Goal: Task Accomplishment & Management: Complete application form

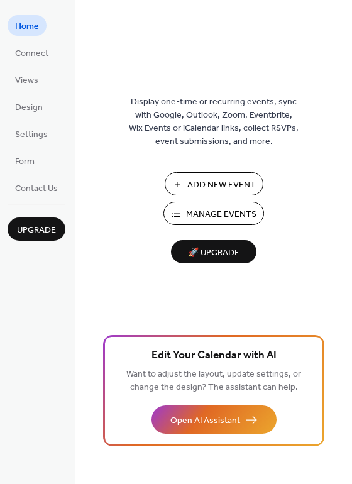
click at [219, 248] on span "🚀 Upgrade" at bounding box center [214, 253] width 70 height 17
click at [225, 184] on span "Add New Event" at bounding box center [221, 185] width 69 height 13
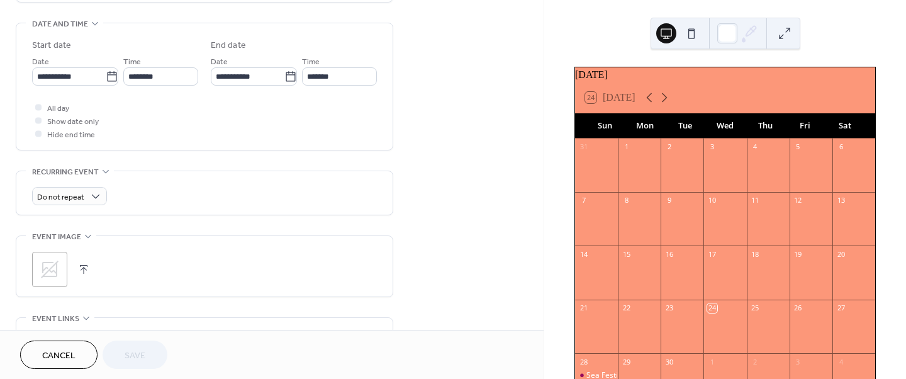
scroll to position [391, 0]
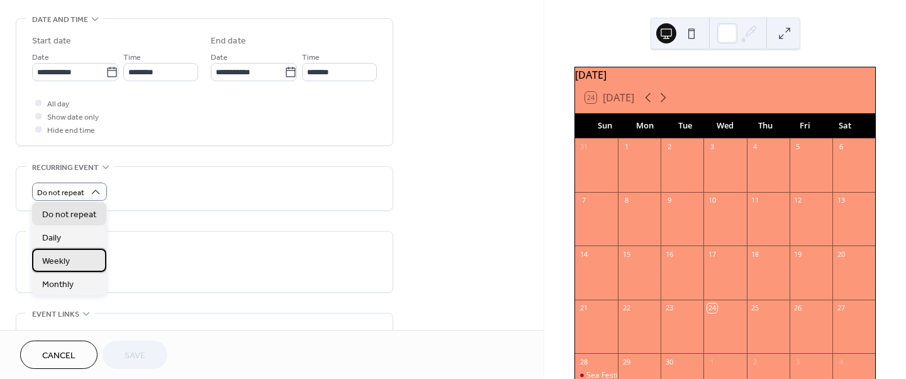
click at [62, 258] on span "Weekly" at bounding box center [56, 261] width 28 height 13
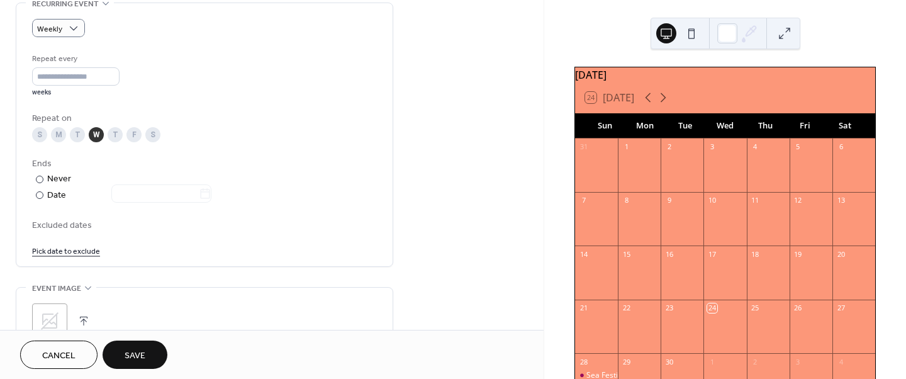
scroll to position [591, 0]
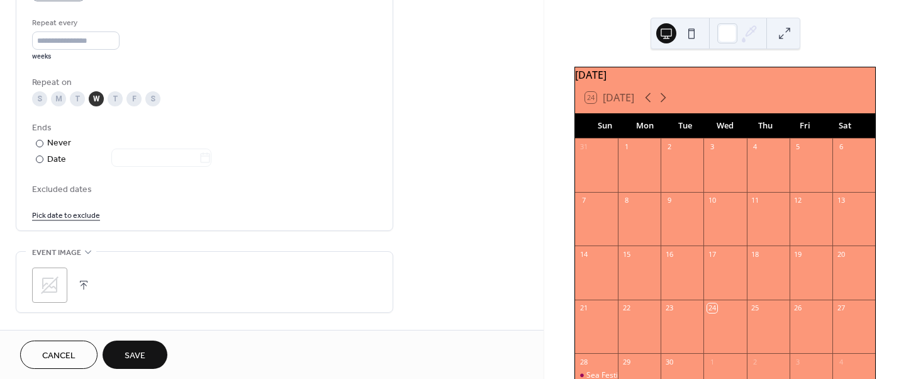
click at [157, 100] on div "S" at bounding box center [152, 98] width 15 height 15
click at [35, 99] on div "S" at bounding box center [39, 98] width 15 height 15
click at [160, 97] on div "S M T W T F S" at bounding box center [204, 98] width 345 height 15
click at [153, 97] on div "S" at bounding box center [152, 98] width 15 height 15
click at [94, 98] on div "W" at bounding box center [96, 98] width 15 height 15
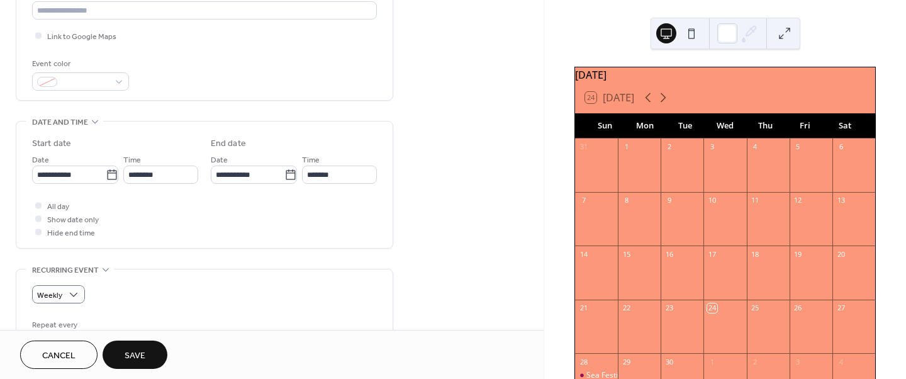
scroll to position [289, 0]
click at [173, 170] on input "********" at bounding box center [160, 174] width 75 height 18
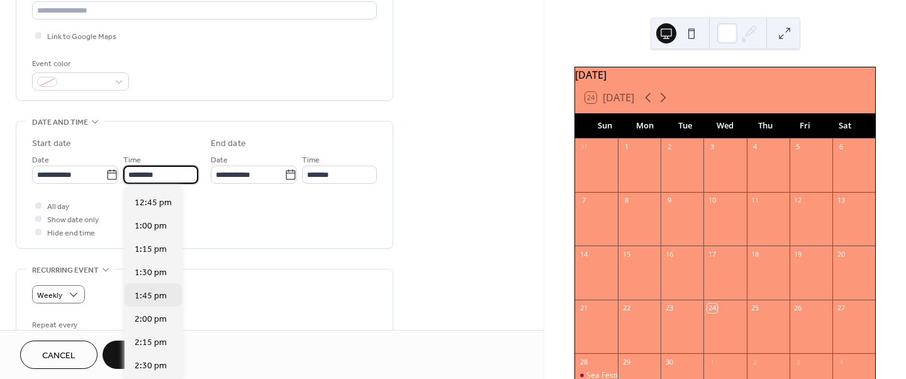
scroll to position [1206, 0]
click at [153, 301] on span "2:00 pm" at bounding box center [151, 295] width 32 height 13
type input "*******"
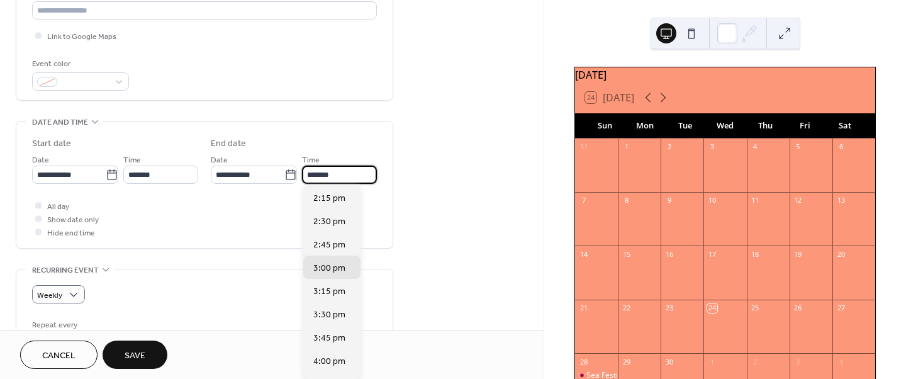
click at [341, 172] on input "*******" at bounding box center [339, 174] width 75 height 18
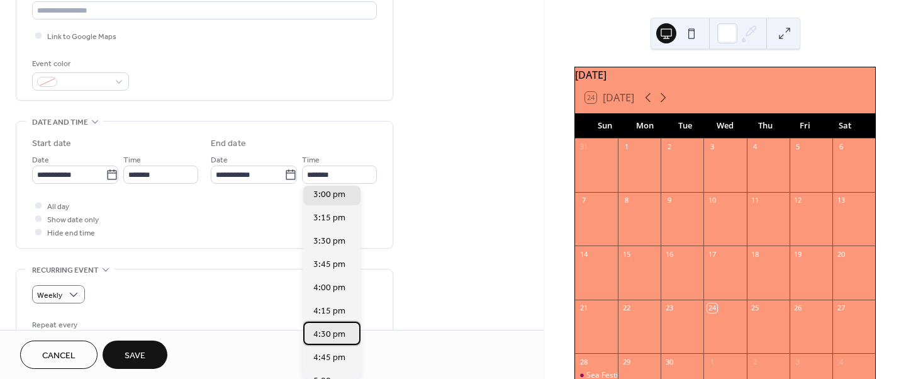
click at [335, 328] on span "4:30 pm" at bounding box center [329, 334] width 32 height 13
type input "*******"
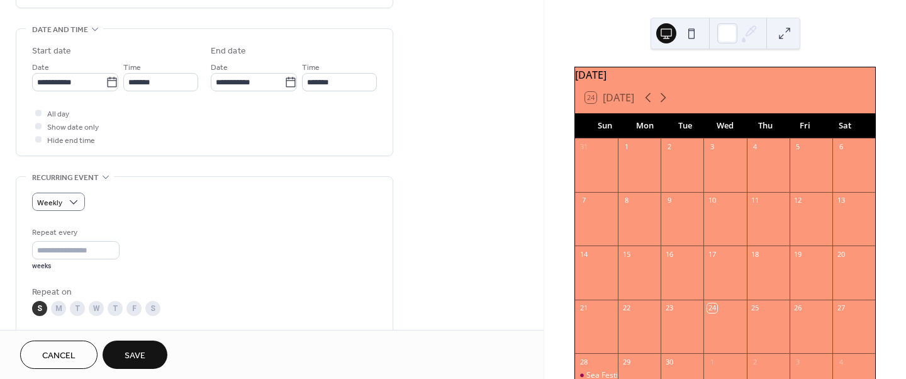
scroll to position [387, 0]
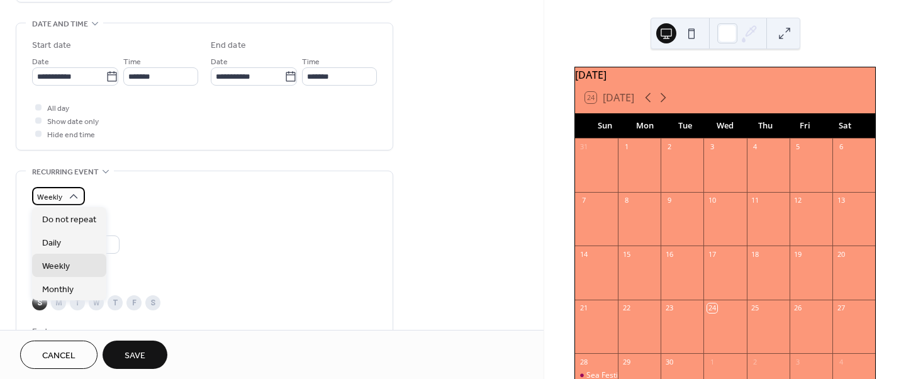
click at [73, 197] on icon at bounding box center [73, 196] width 13 height 13
click at [58, 290] on span "Monthly" at bounding box center [57, 288] width 31 height 13
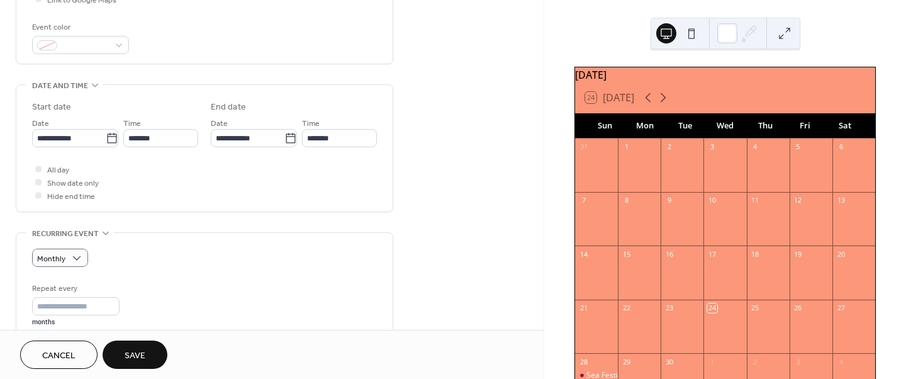
scroll to position [308, 0]
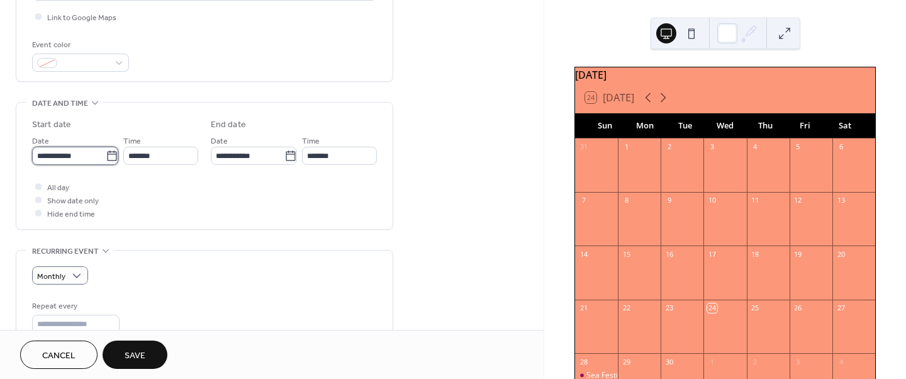
click at [79, 153] on input "**********" at bounding box center [69, 156] width 74 height 18
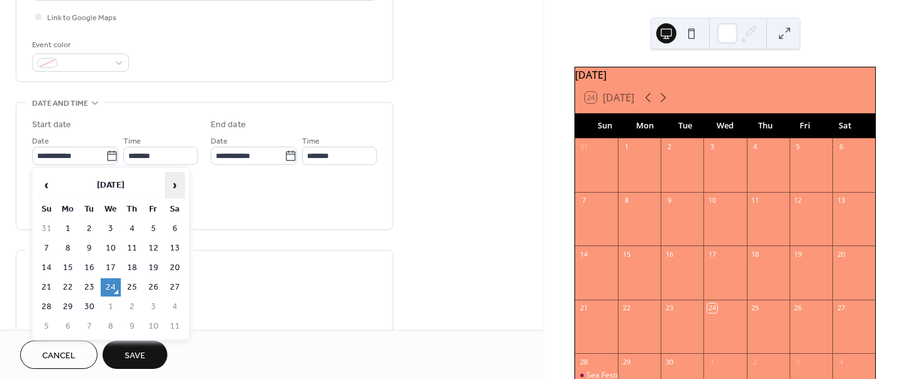
click at [175, 184] on span "›" at bounding box center [174, 184] width 19 height 25
click at [41, 244] on td "5" at bounding box center [46, 248] width 20 height 18
type input "**********"
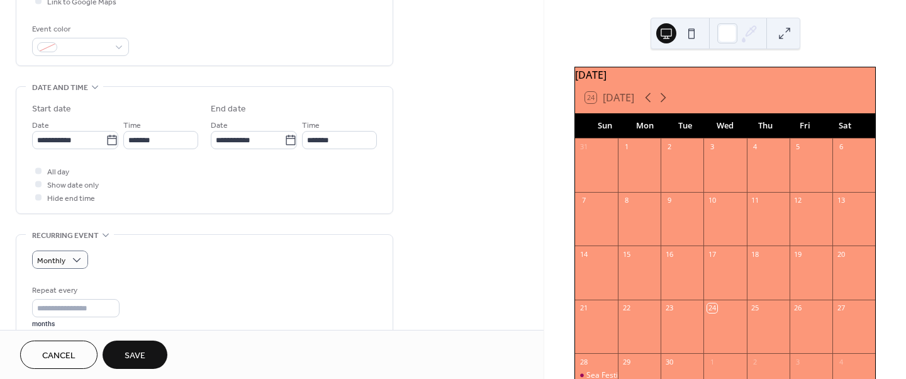
scroll to position [408, 0]
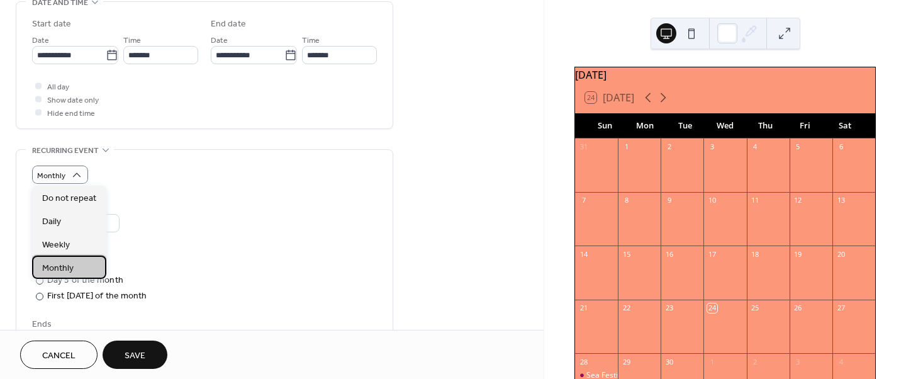
click at [45, 267] on span "Monthly" at bounding box center [57, 267] width 31 height 13
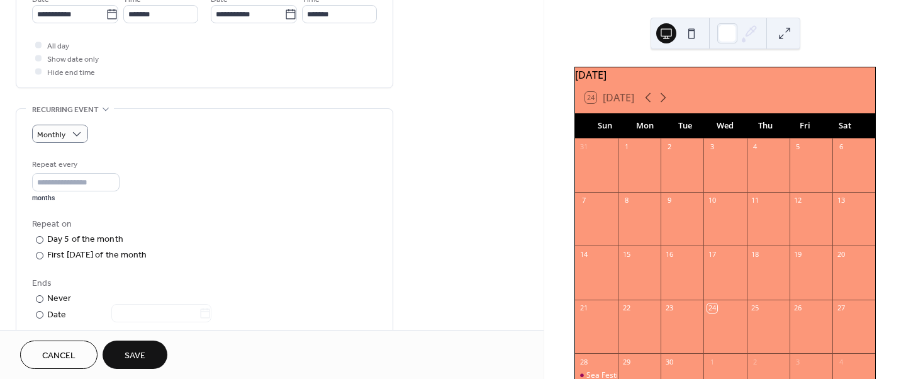
scroll to position [453, 0]
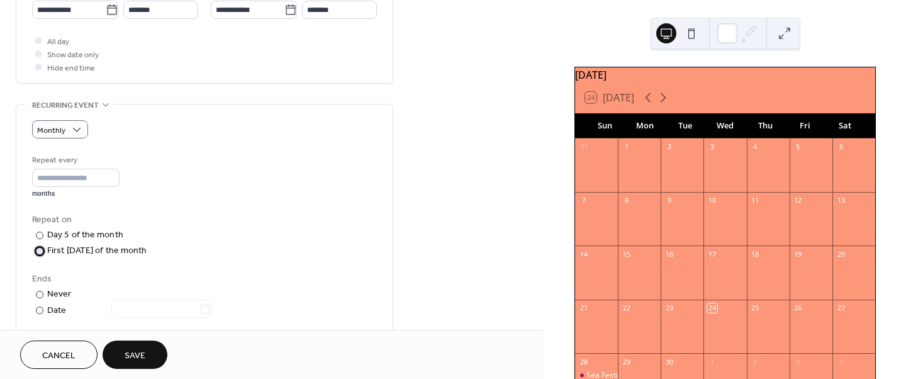
click at [119, 247] on div "First Sunday of the month" at bounding box center [97, 250] width 100 height 13
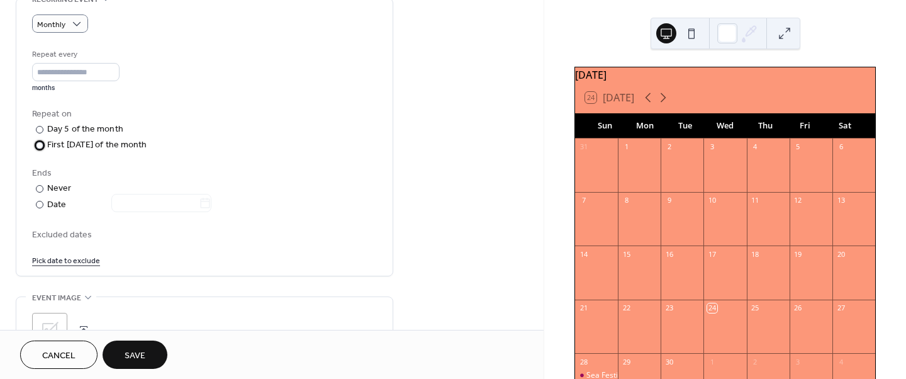
scroll to position [597, 0]
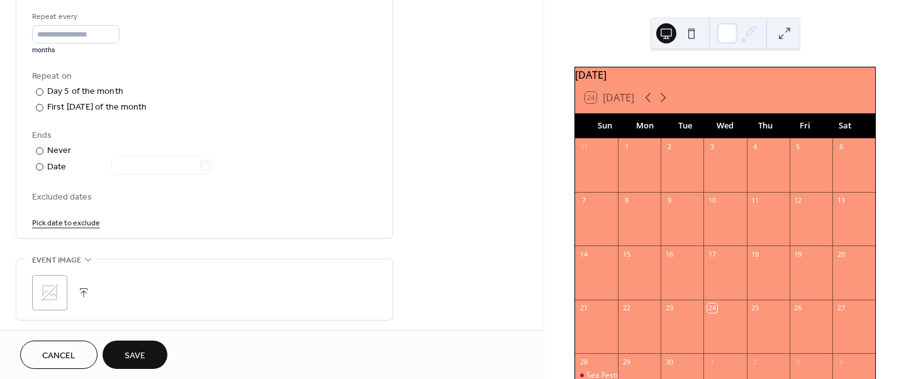
click at [69, 221] on link "Pick date to exclude" at bounding box center [66, 221] width 68 height 13
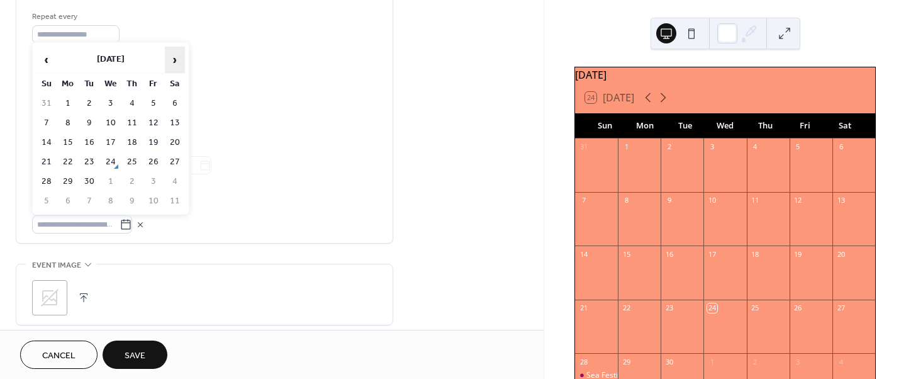
click at [179, 55] on span "›" at bounding box center [174, 59] width 19 height 25
click at [295, 121] on div "Repeat every * months Repeat on ​ Day 5 of the month ​ First Sunday of the mont…" at bounding box center [204, 121] width 345 height 223
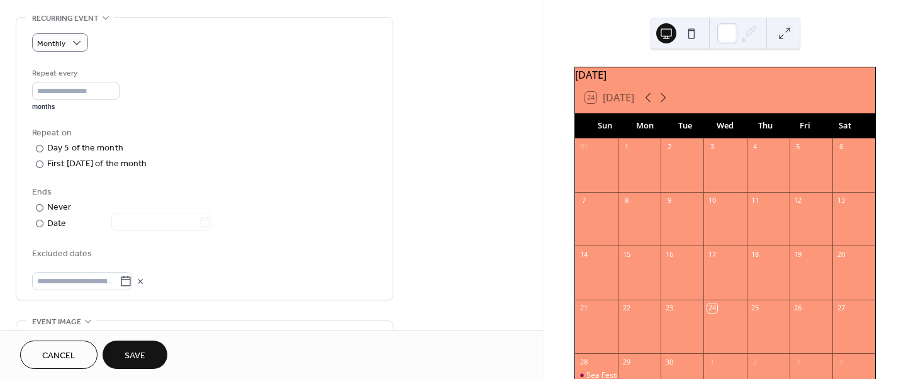
scroll to position [537, 0]
drag, startPoint x: 295, startPoint y: 121, endPoint x: 236, endPoint y: 121, distance: 59.1
click at [236, 121] on div "Repeat every * months Repeat on ​ Day 5 of the month ​ First Sunday of the mont…" at bounding box center [204, 181] width 345 height 223
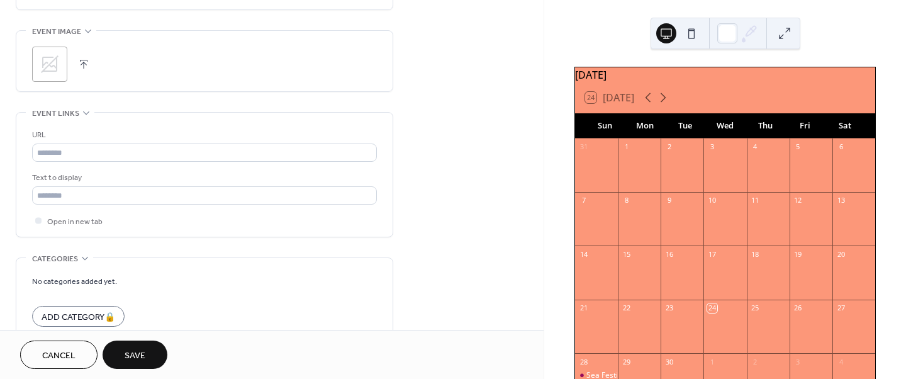
scroll to position [831, 0]
